Goal: Navigation & Orientation: Find specific page/section

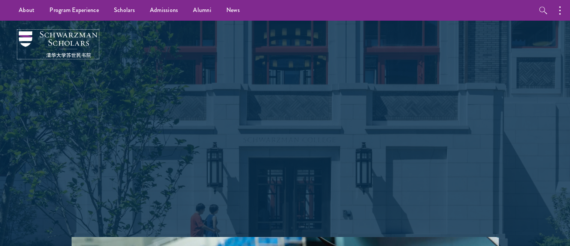
click at [26, 37] on img at bounding box center [58, 44] width 79 height 26
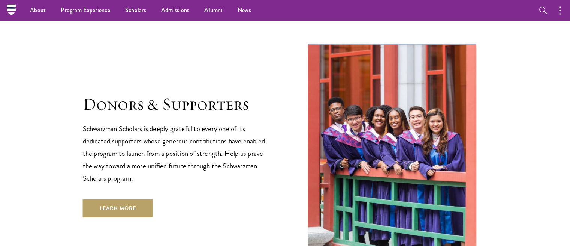
scroll to position [2240, 0]
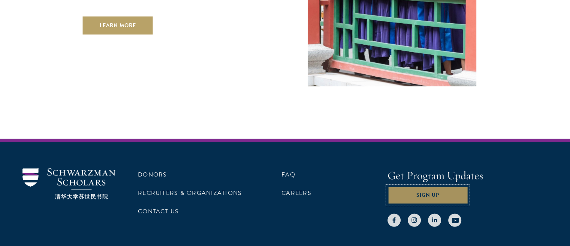
click at [424, 186] on button "Sign Up" at bounding box center [428, 195] width 81 height 18
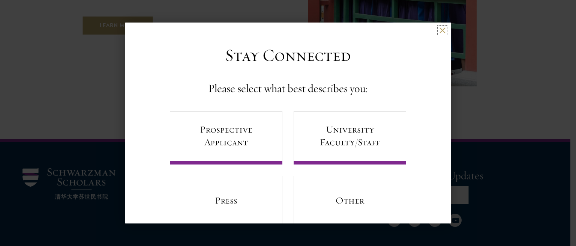
click at [439, 29] on button at bounding box center [442, 30] width 6 height 6
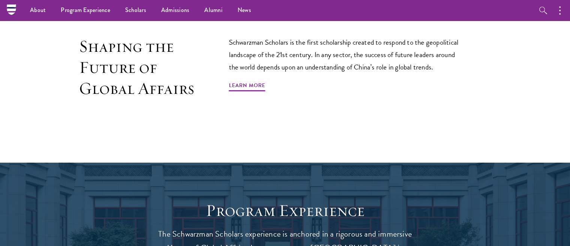
scroll to position [460, 0]
